Goal: Task Accomplishment & Management: Manage account settings

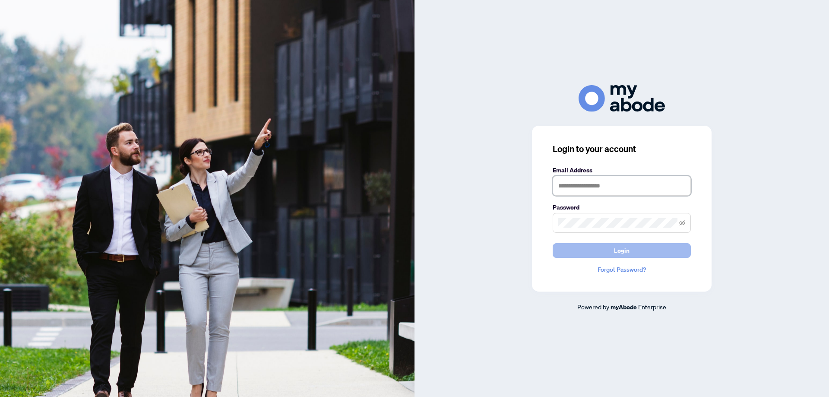
type input "**********"
click at [592, 247] on button "Login" at bounding box center [622, 250] width 138 height 15
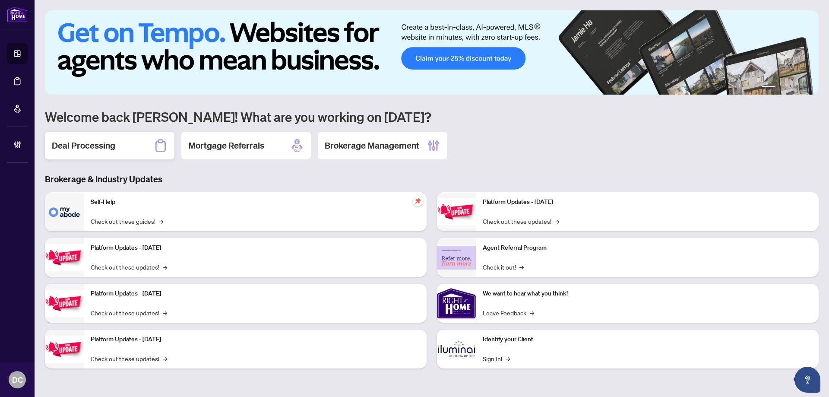
click at [107, 152] on div "Deal Processing" at bounding box center [110, 146] width 130 height 28
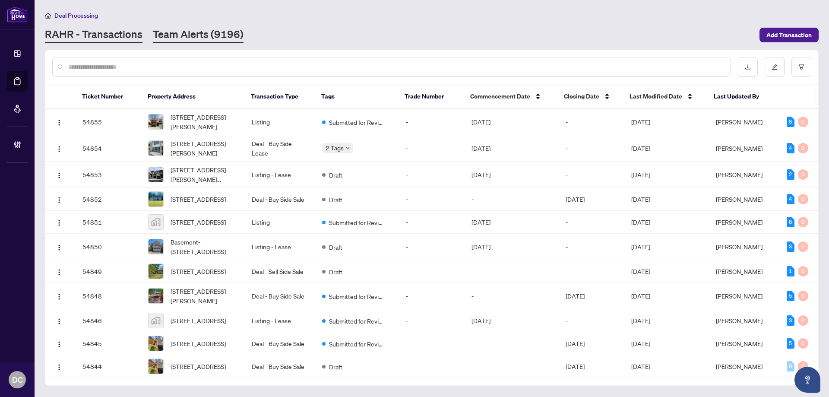
click at [209, 38] on link "Team Alerts (9196)" at bounding box center [198, 35] width 91 height 16
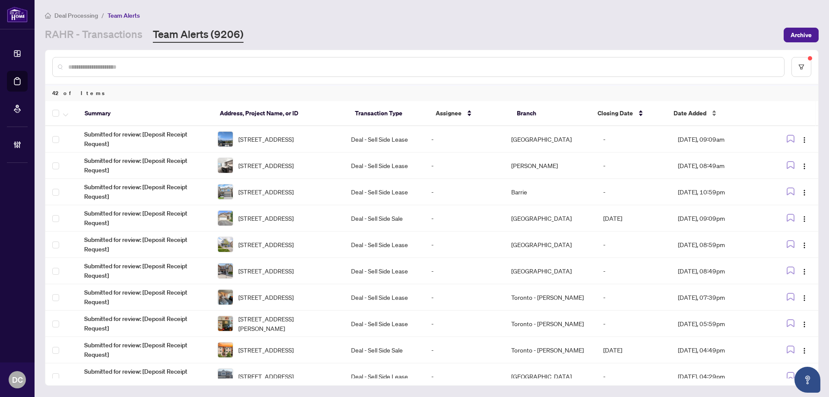
click at [688, 114] on span "Date Added" at bounding box center [690, 113] width 33 height 10
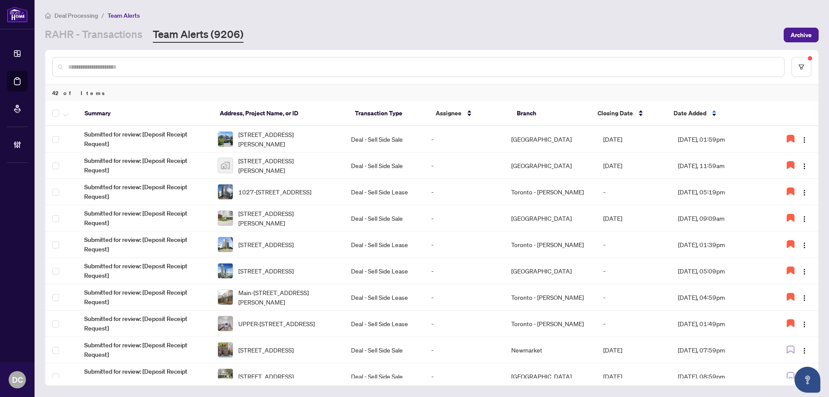
click at [462, 19] on div "Deal Processing / Team Alerts" at bounding box center [432, 15] width 774 height 10
click at [796, 66] on button "button" at bounding box center [802, 67] width 20 height 20
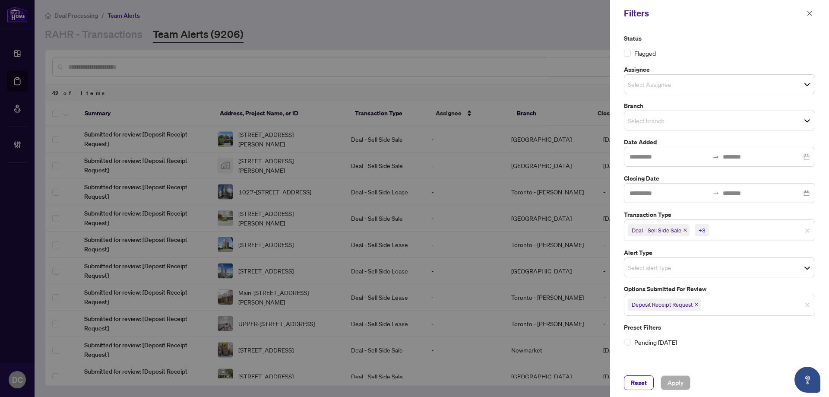
click at [699, 305] on icon "close" at bounding box center [696, 304] width 4 height 4
click at [718, 308] on span "Select options submitted for review" at bounding box center [719, 304] width 190 height 12
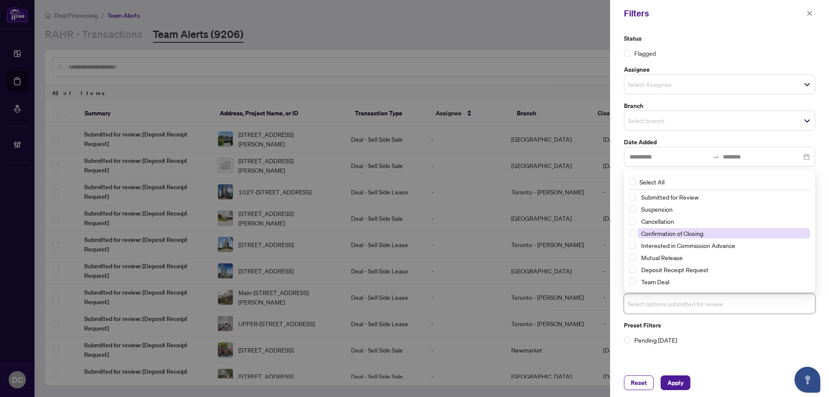
click at [688, 233] on span "Confirmation of Closing" at bounding box center [672, 233] width 62 height 8
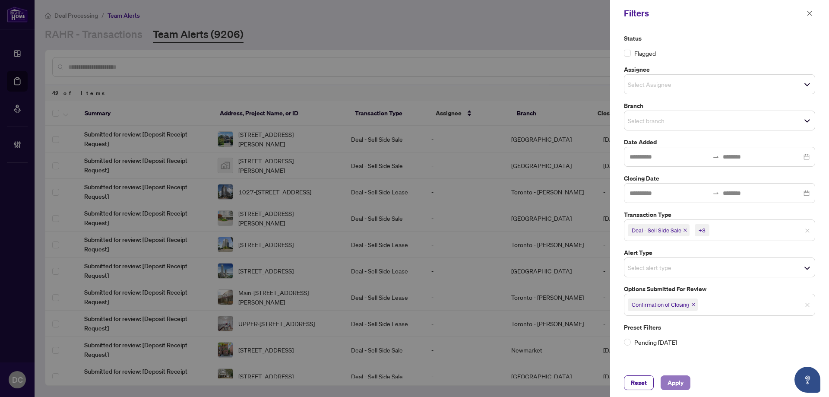
click at [678, 385] on span "Apply" at bounding box center [676, 383] width 16 height 14
